Goal: Information Seeking & Learning: Learn about a topic

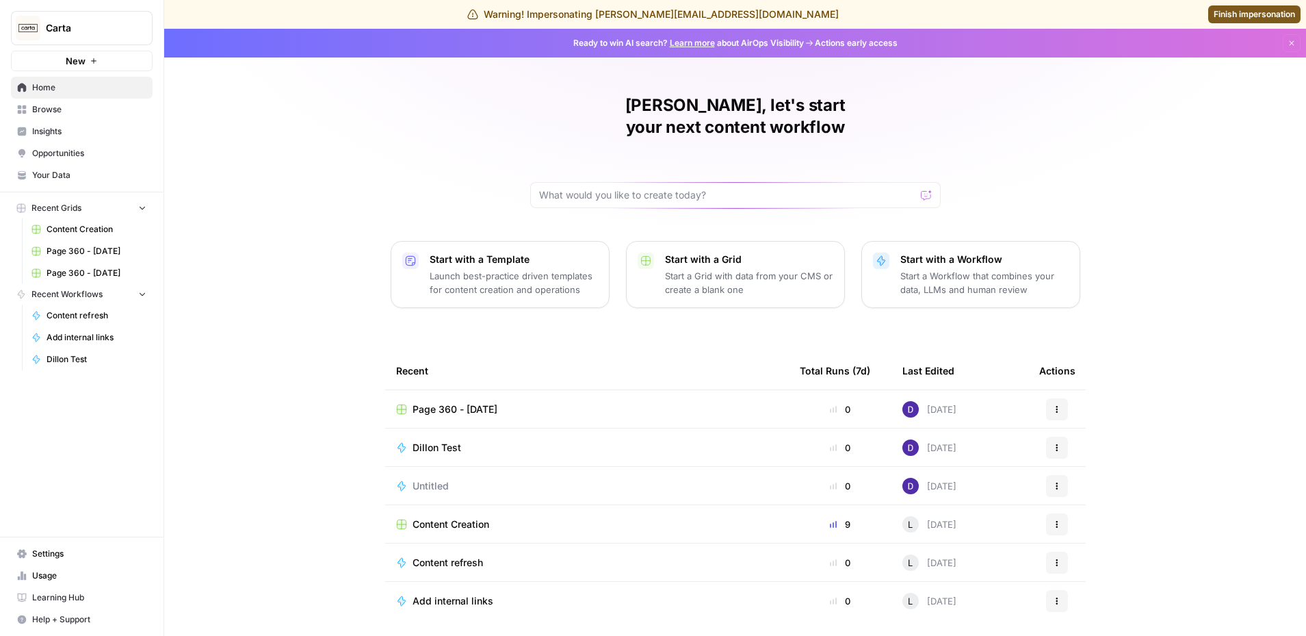
click at [123, 138] on link "Insights" at bounding box center [82, 131] width 142 height 22
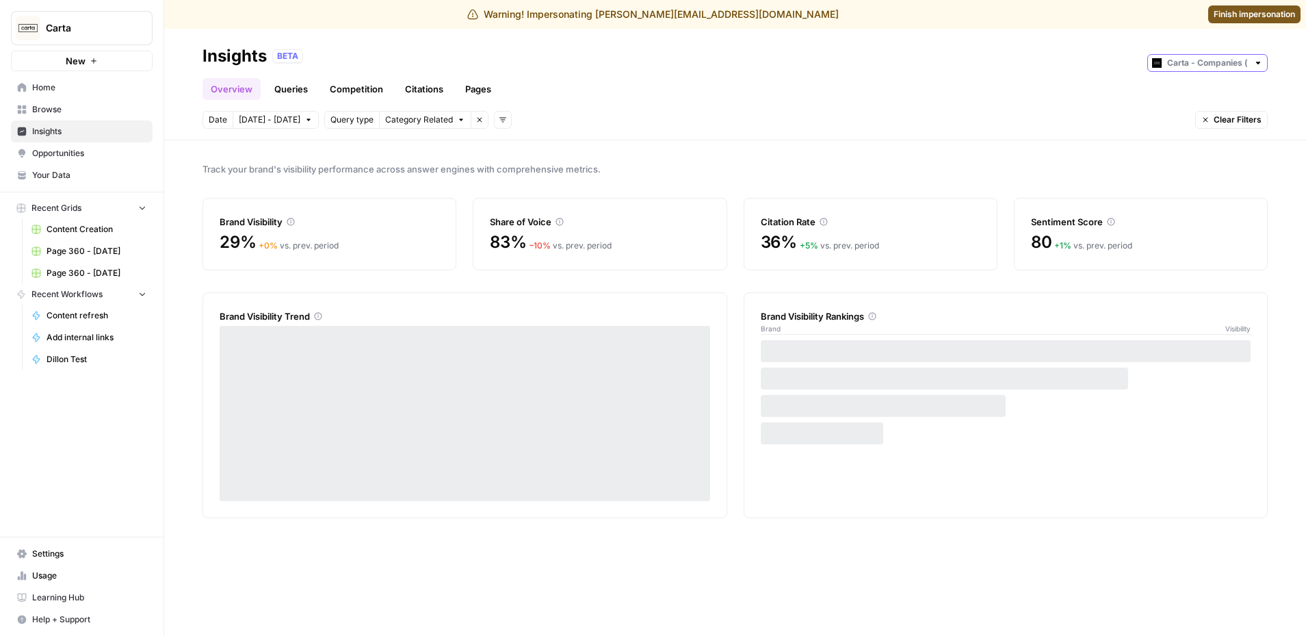
click at [1239, 62] on input "text" at bounding box center [1207, 63] width 81 height 14
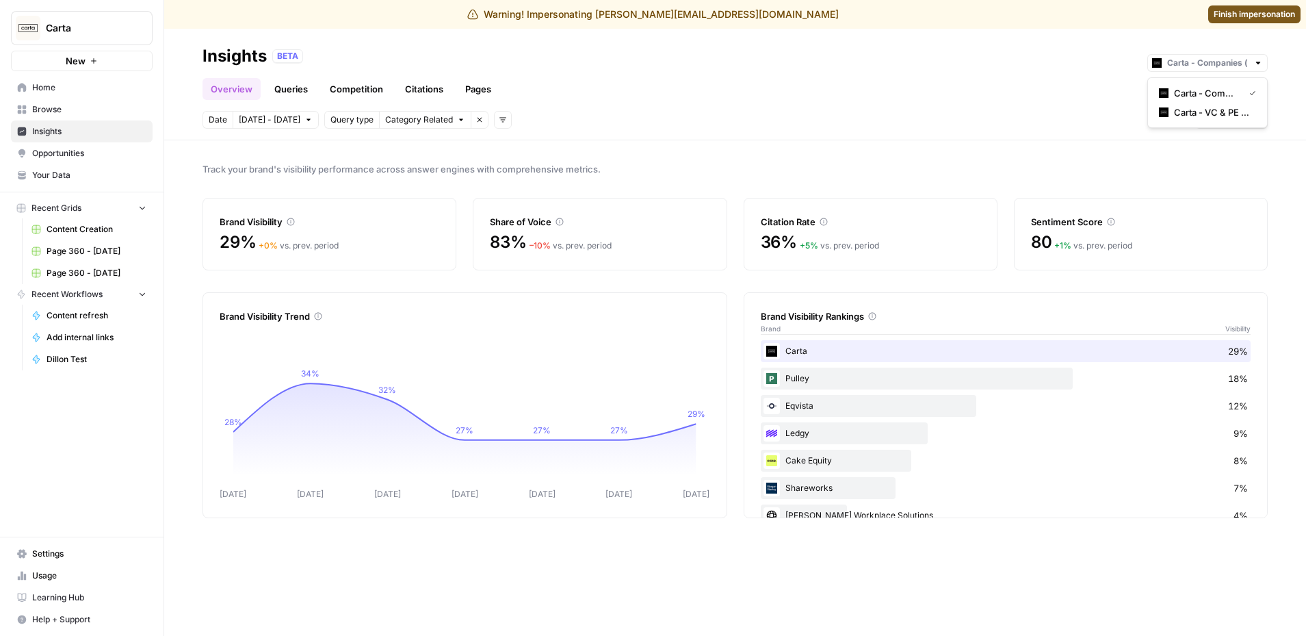
click at [498, 32] on header "Insights BETA Overview Queries Competition Citations Pages Date [DATE] - [DATE]…" at bounding box center [735, 85] width 1142 height 112
click at [1255, 18] on span "Finish impersonation" at bounding box center [1254, 14] width 81 height 12
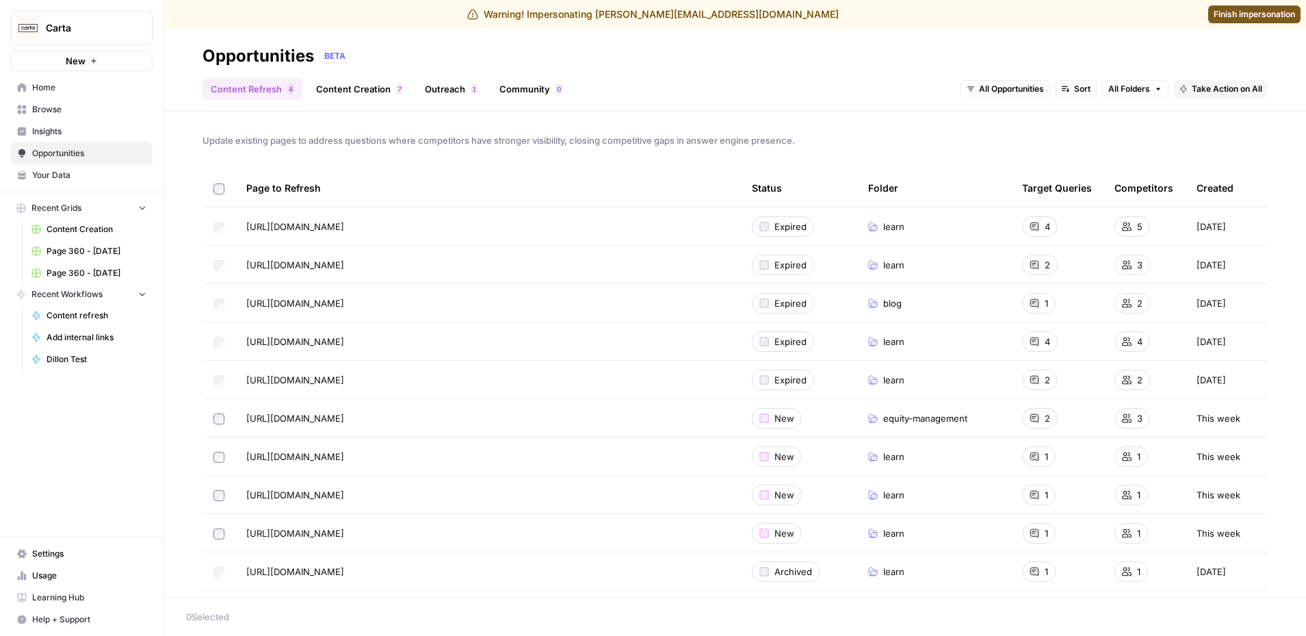
click at [90, 128] on span "Insights" at bounding box center [89, 131] width 114 height 12
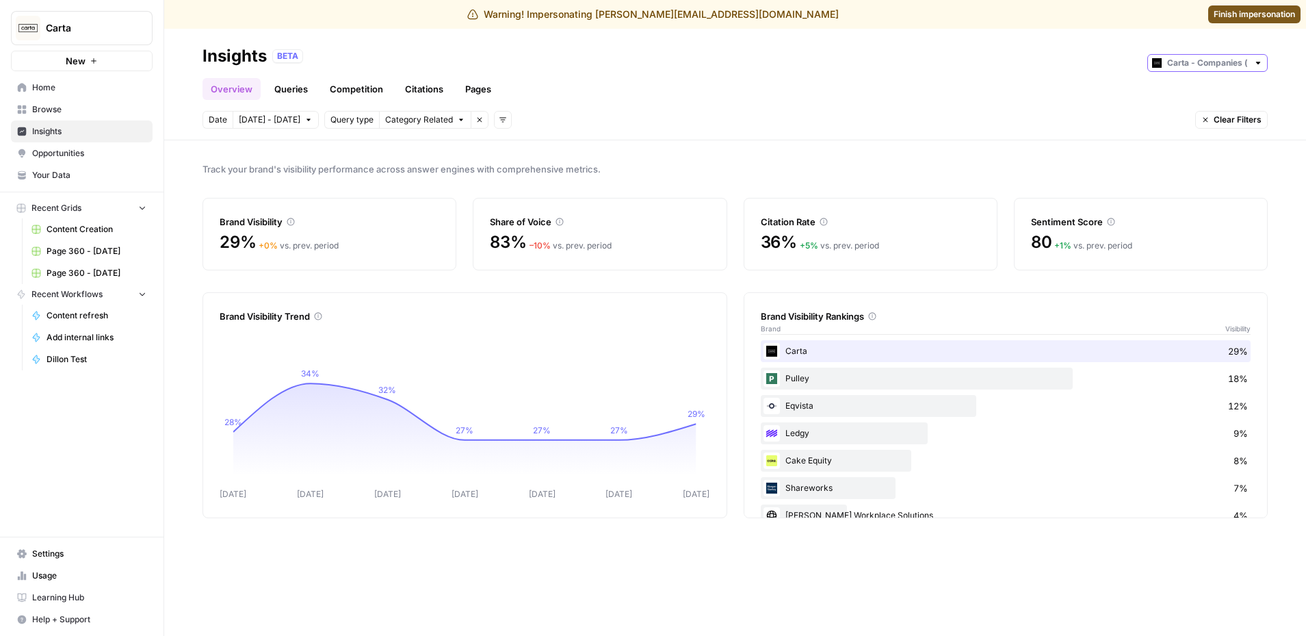
click at [1224, 57] on input "text" at bounding box center [1207, 63] width 81 height 14
click at [1223, 112] on span "Carta - VC & PE (fund admin)" at bounding box center [1212, 112] width 77 height 14
type input "Carta - VC & PE (fund admin)"
